Goal: Information Seeking & Learning: Learn about a topic

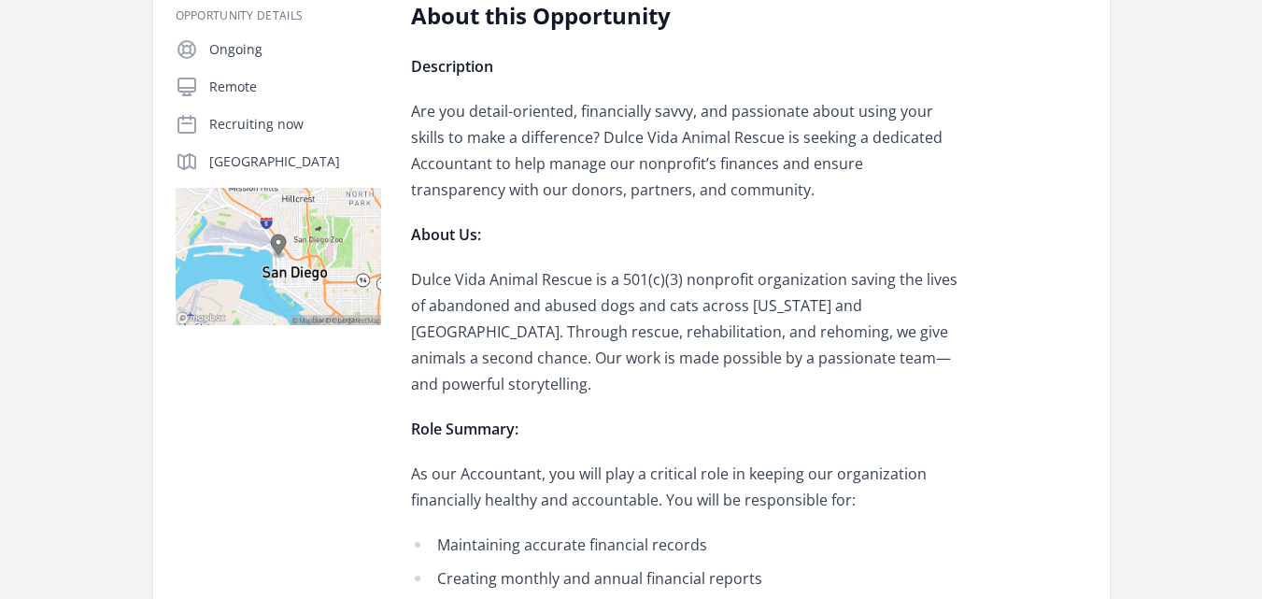
scroll to position [438, 0]
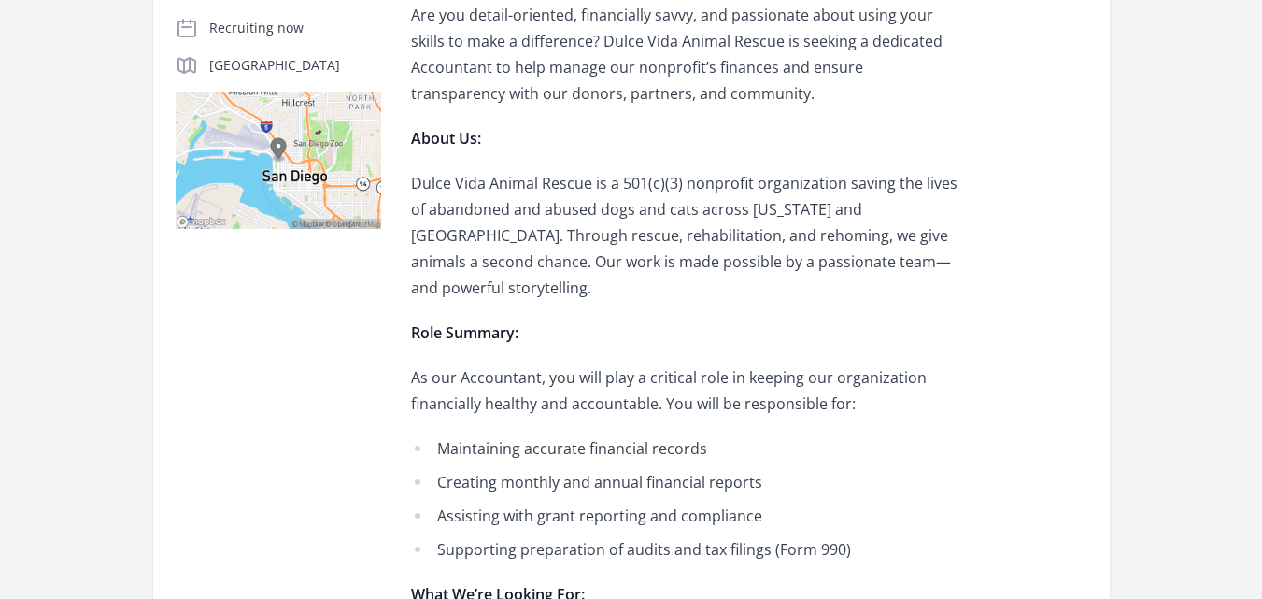
click at [693, 364] on p "As our Accountant, you will play a critical role in keeping our organization fi…" at bounding box center [684, 390] width 547 height 52
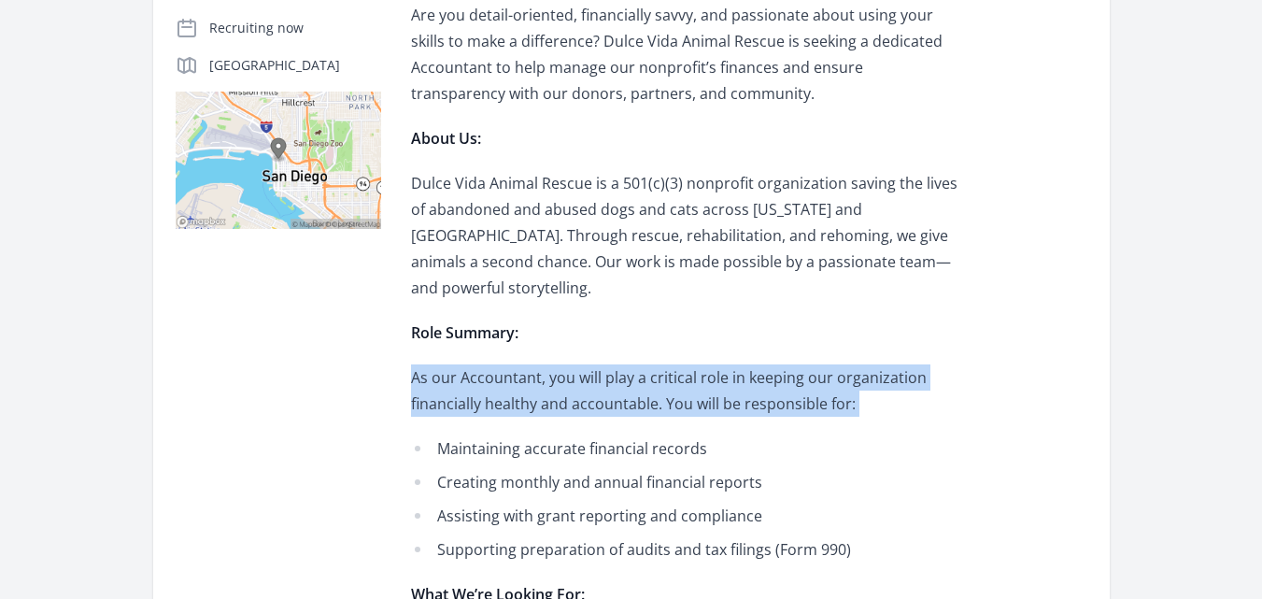
click at [693, 364] on p "As our Accountant, you will play a critical role in keeping our organization fi…" at bounding box center [684, 390] width 547 height 52
click at [687, 372] on p "As our Accountant, you will play a critical role in keeping our organization fi…" at bounding box center [684, 390] width 547 height 52
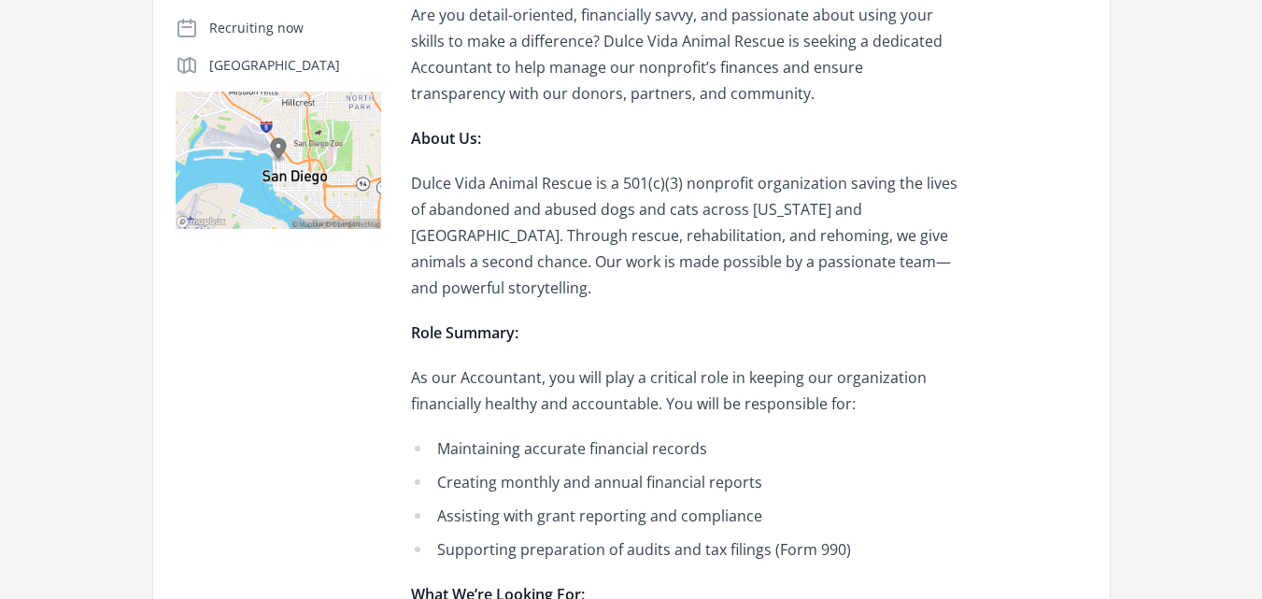
scroll to position [488, 0]
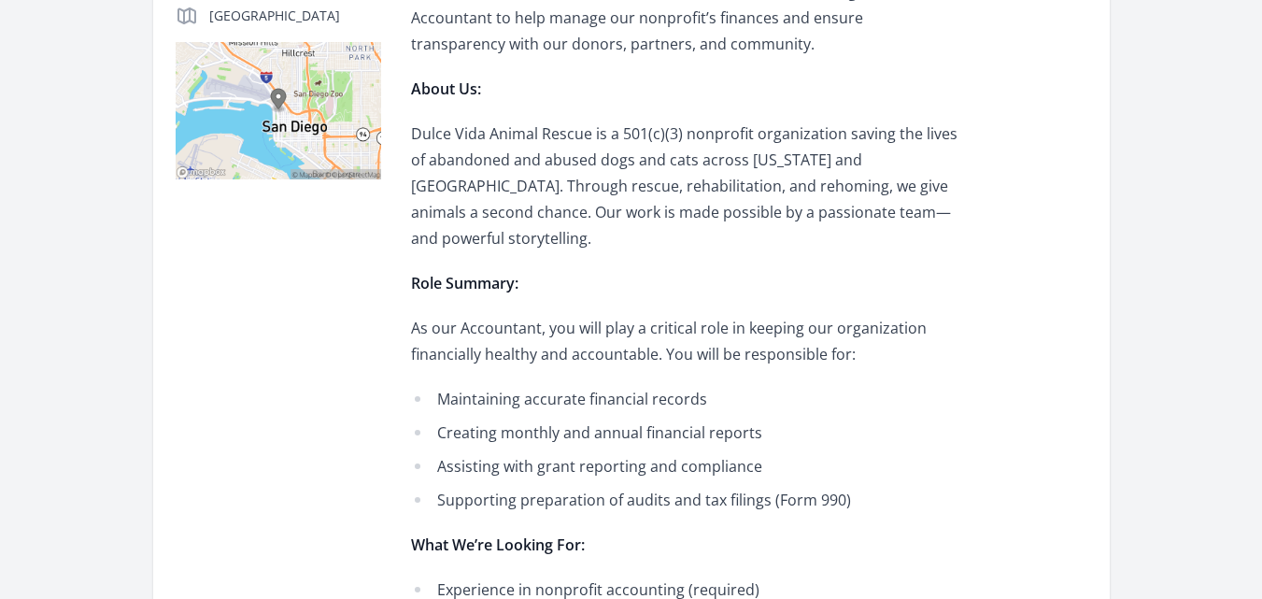
click at [659, 386] on li "Maintaining accurate financial records" at bounding box center [684, 399] width 547 height 26
click at [668, 391] on ul "Maintaining accurate financial records Creating monthly and annual financial re…" at bounding box center [684, 449] width 547 height 127
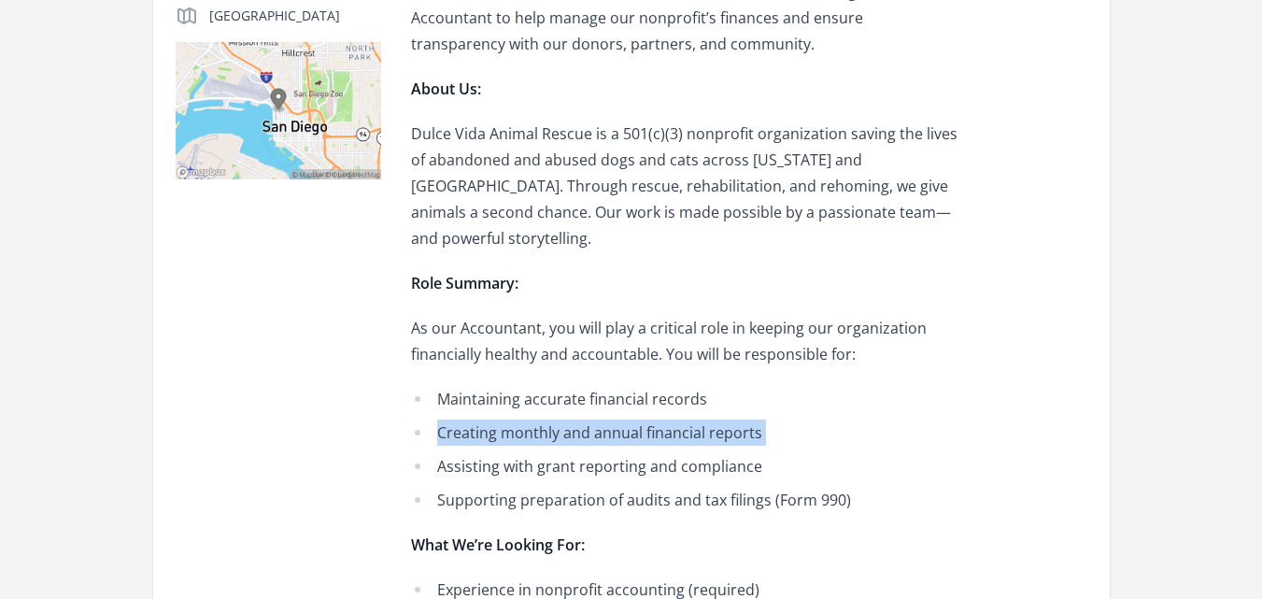
click at [668, 391] on ul "Maintaining accurate financial records Creating monthly and annual financial re…" at bounding box center [684, 449] width 547 height 127
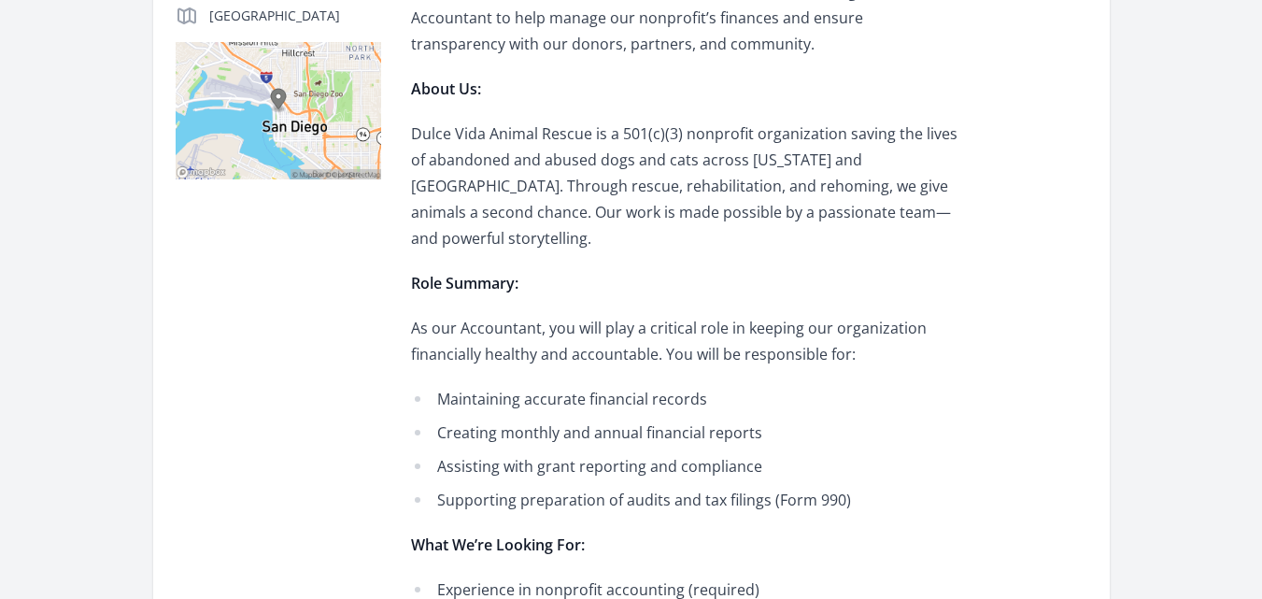
click at [684, 453] on li "Assisting with grant reporting and compliance" at bounding box center [684, 466] width 547 height 26
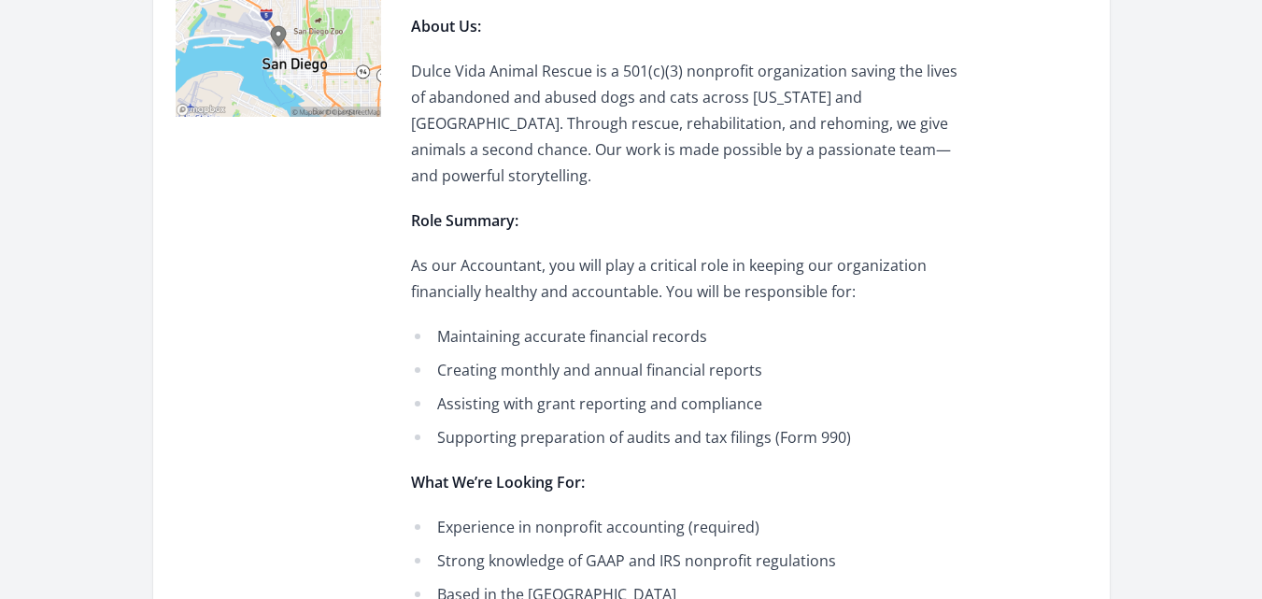
click at [685, 427] on div "Description Are you detail-oriented, financially savvy, and passionate about us…" at bounding box center [684, 334] width 547 height 979
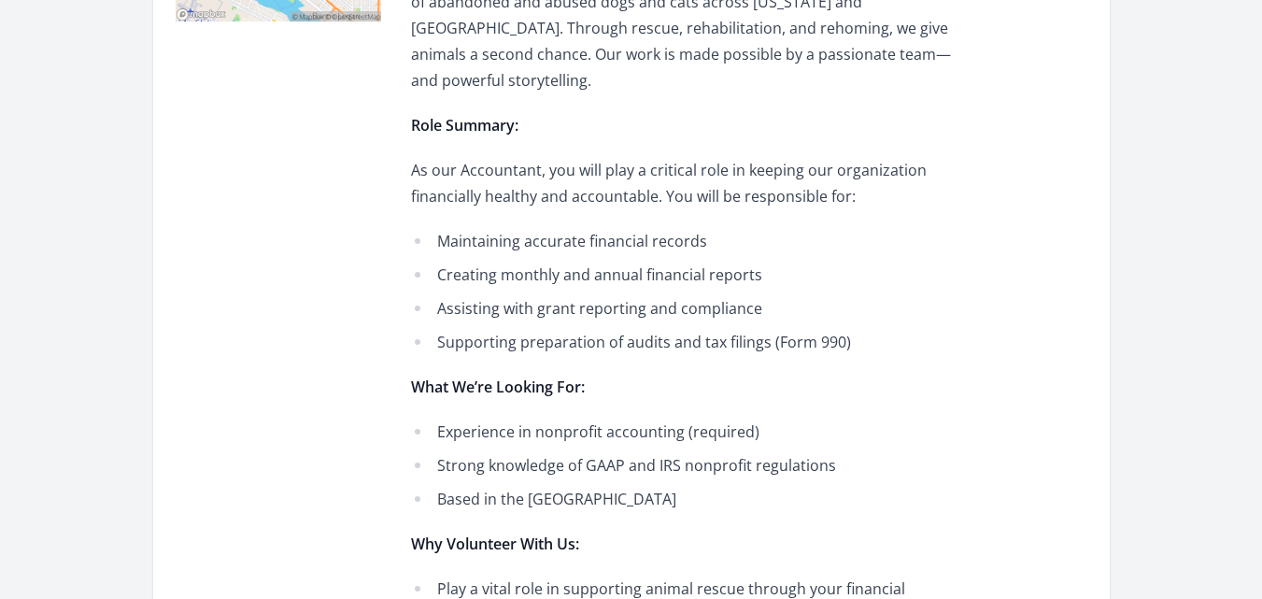
click at [673, 452] on li "Strong knowledge of GAAP and IRS nonprofit regulations" at bounding box center [684, 465] width 547 height 26
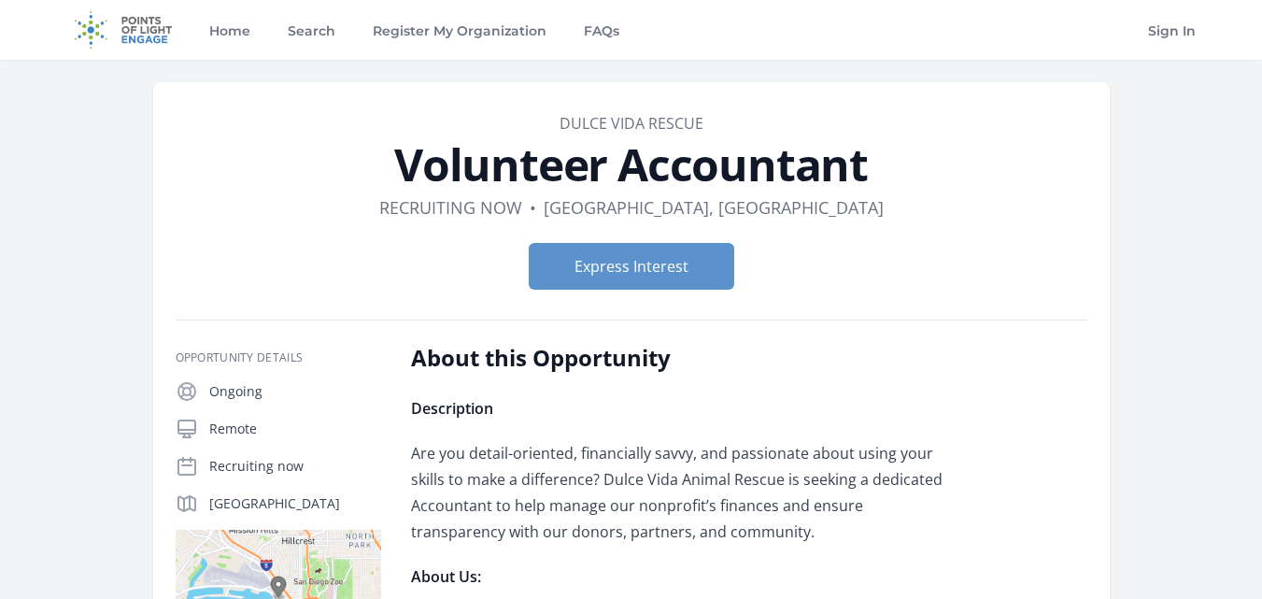
scroll to position [1, 0]
